Goal: Information Seeking & Learning: Learn about a topic

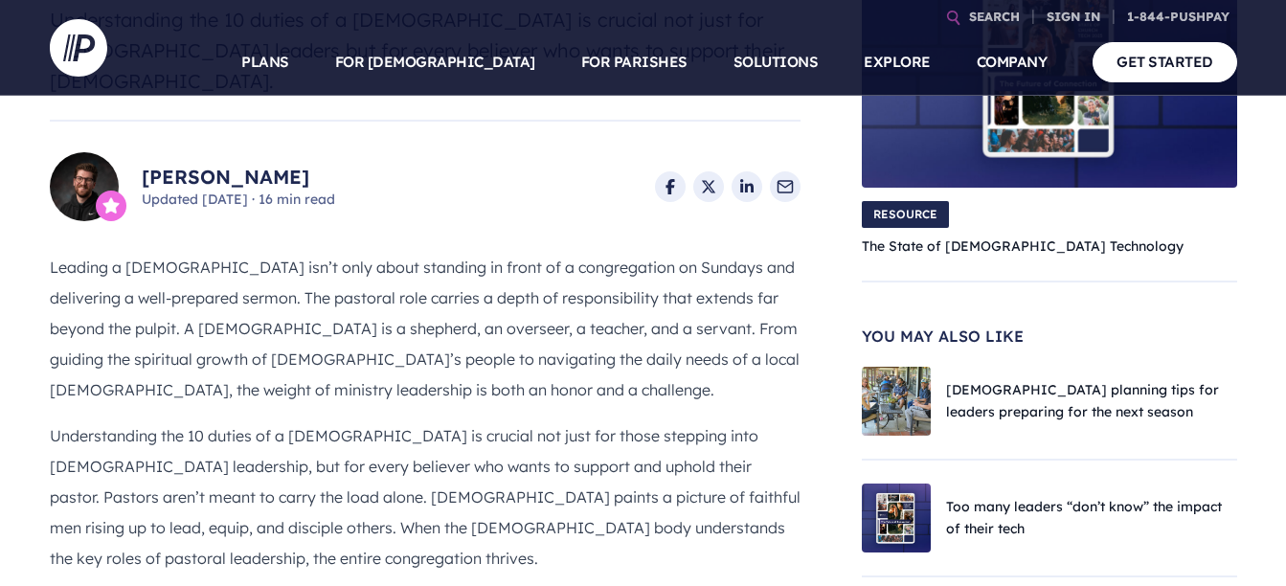
scroll to position [893, 0]
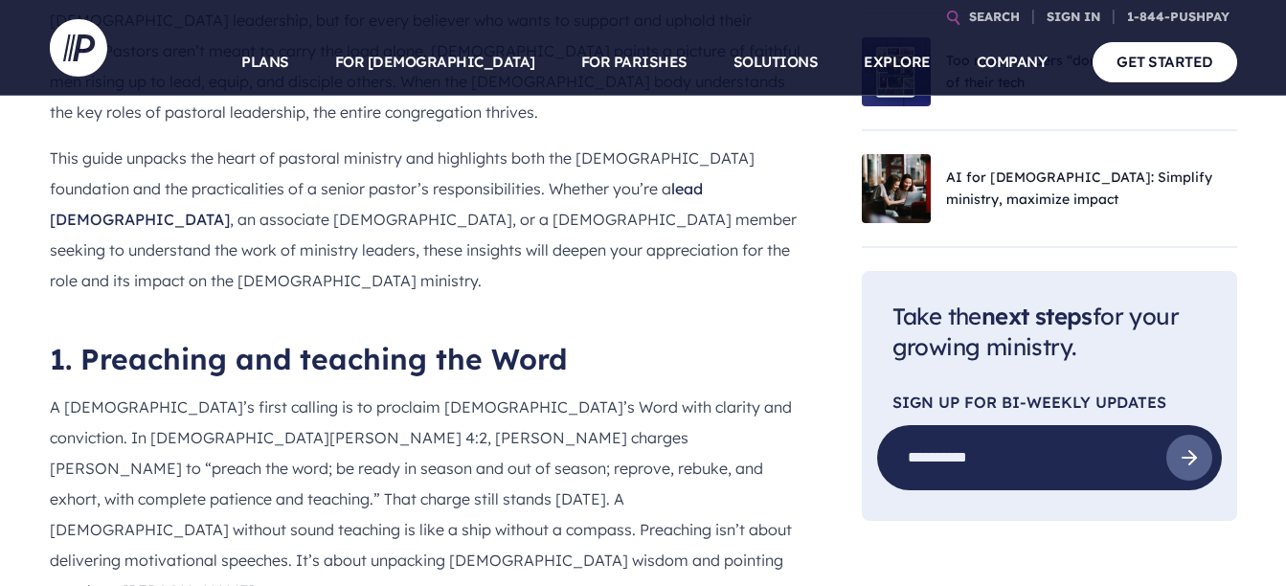
drag, startPoint x: 52, startPoint y: 376, endPoint x: 194, endPoint y: 380, distance: 142.7
drag, startPoint x: 194, startPoint y: 379, endPoint x: 159, endPoint y: 377, distance: 35.5
copy p "Sermon preparation"
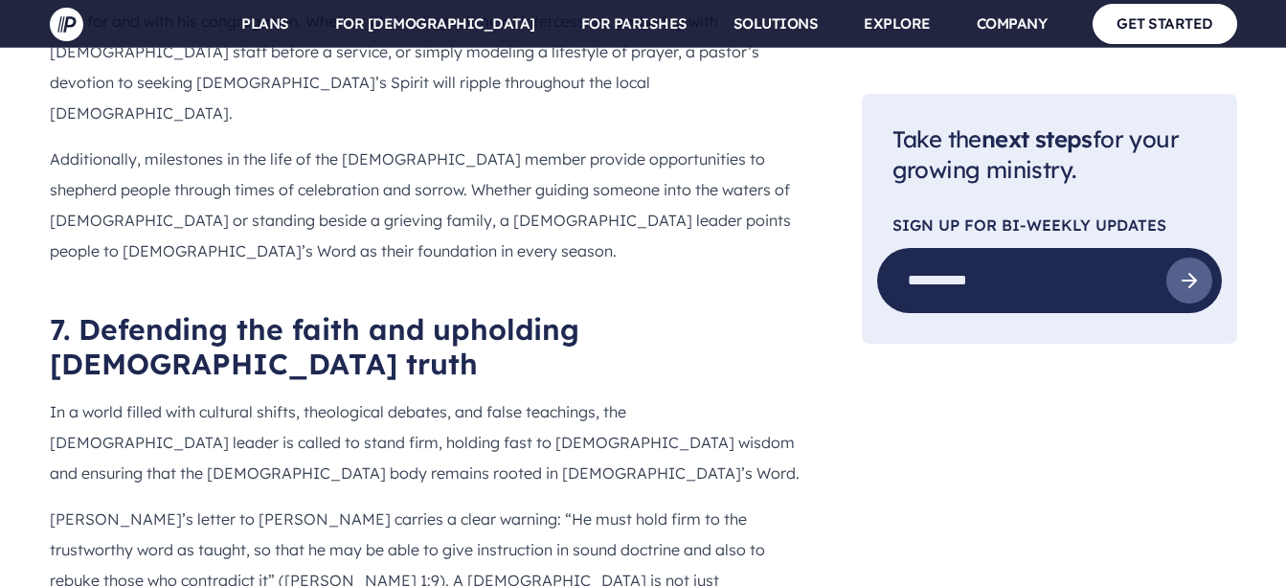
scroll to position [5807, 0]
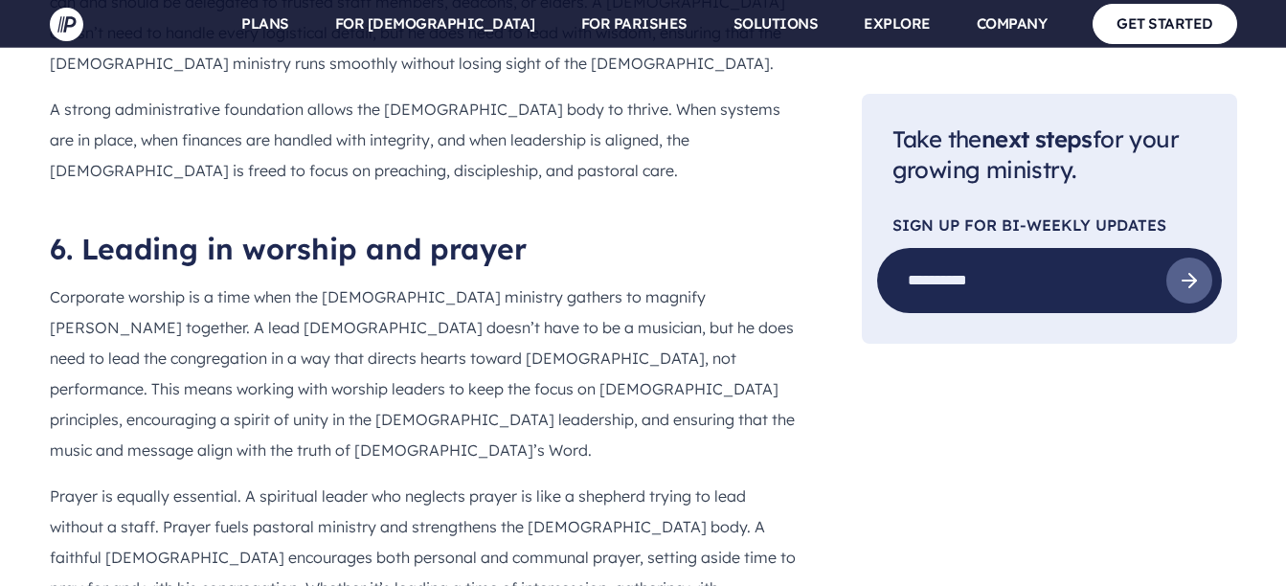
drag, startPoint x: 272, startPoint y: 70, endPoint x: 392, endPoint y: 83, distance: 121.3
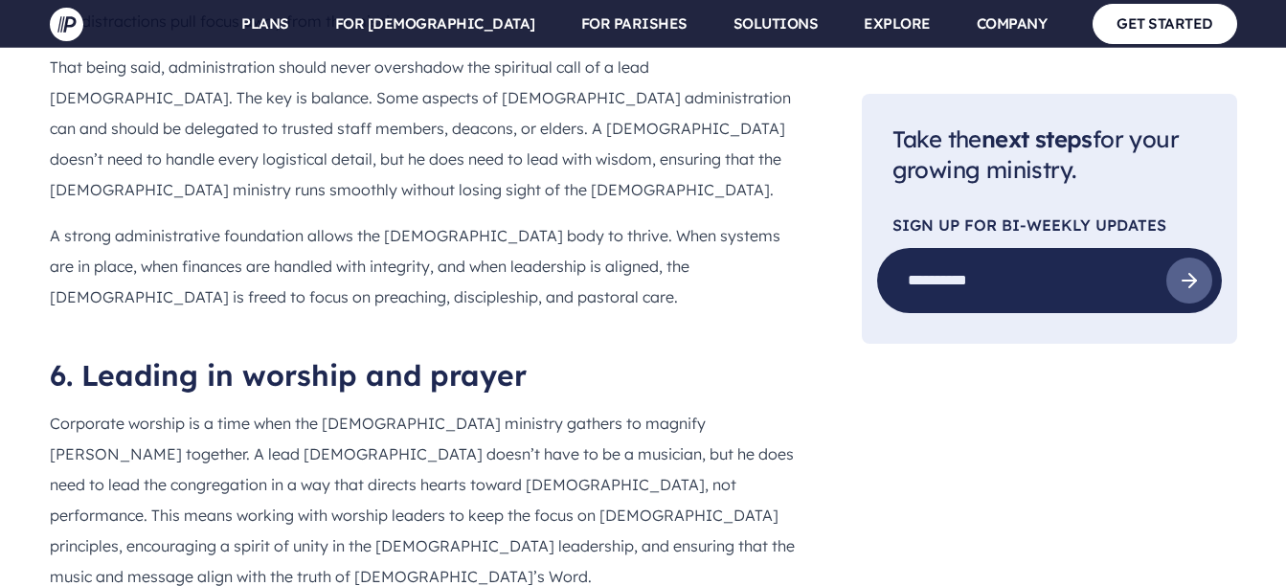
click at [343, 394] on div "4. Equipping and discipling others A [DEMOGRAPHIC_DATA] is not called to do the…" at bounding box center [425, 296] width 750 height 2657
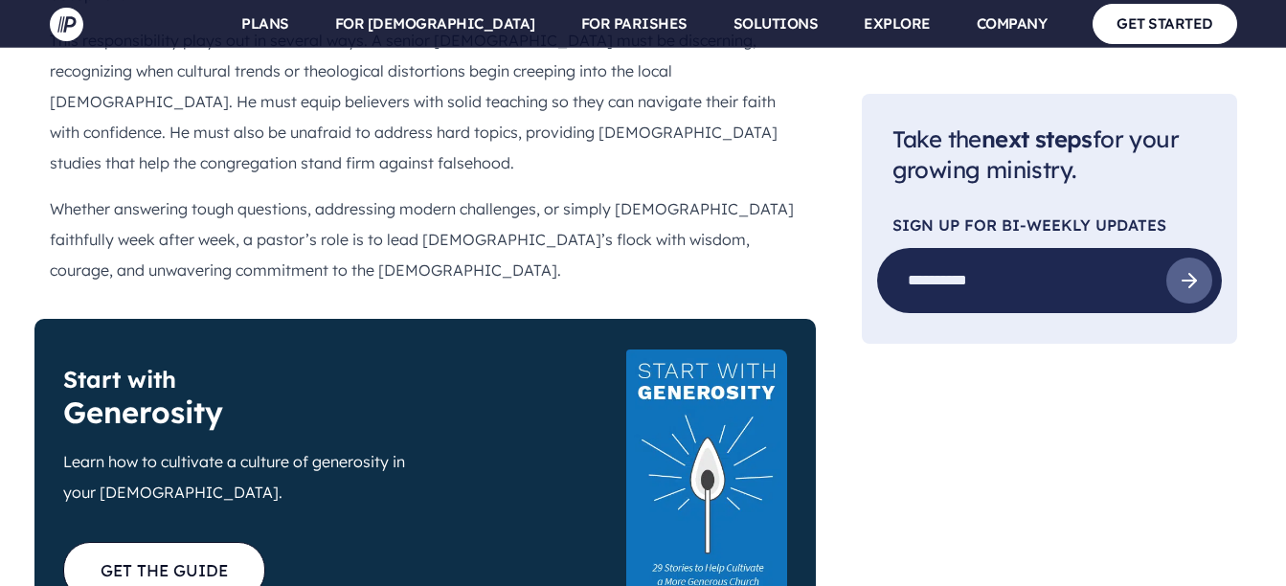
scroll to position [5560, 0]
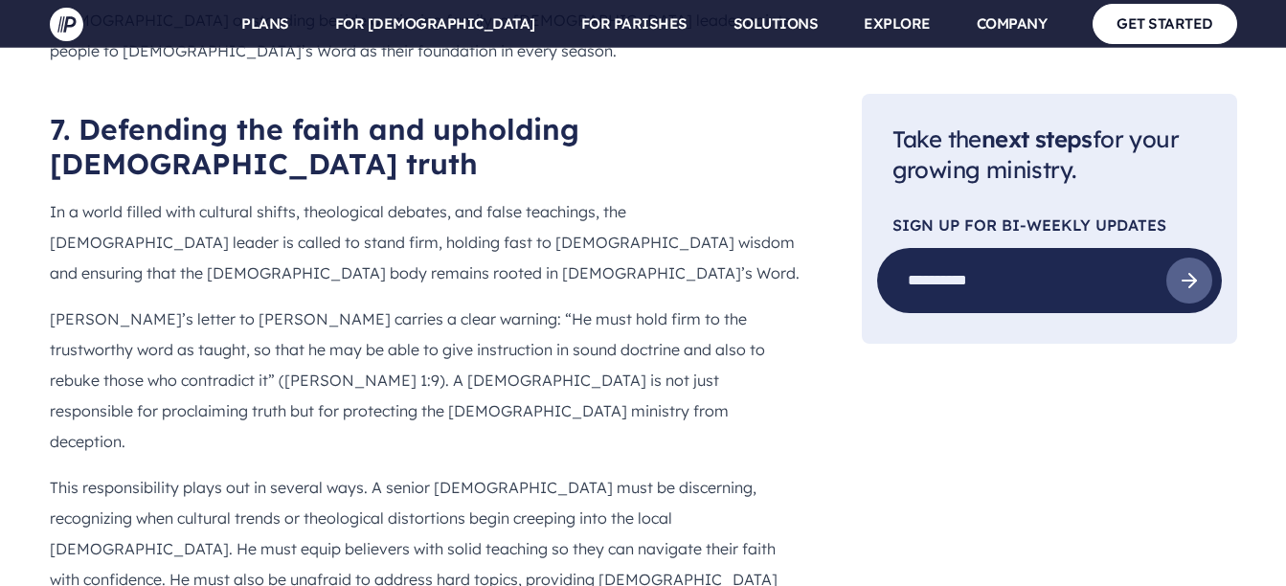
drag, startPoint x: 265, startPoint y: 314, endPoint x: 627, endPoint y: 307, distance: 361.9
drag, startPoint x: 627, startPoint y: 307, endPoint x: 569, endPoint y: 314, distance: 58.8
copy h2 "outreach and [DEMOGRAPHIC_DATA]"
